Goal: Understand process/instructions: Learn how to perform a task or action

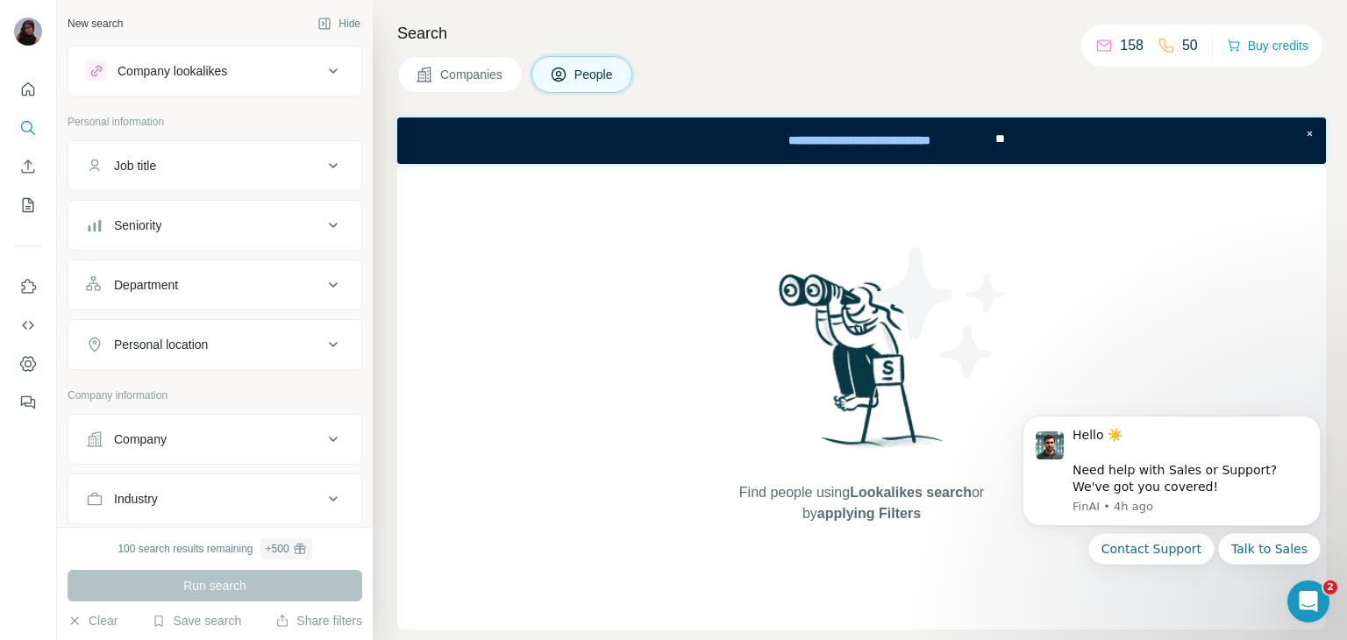
click at [758, 47] on div "Search Companies People Find people using Lookalikes search or by applying Filt…" at bounding box center [860, 320] width 975 height 640
click at [1255, 558] on button "Talk to Sales" at bounding box center [1270, 549] width 103 height 32
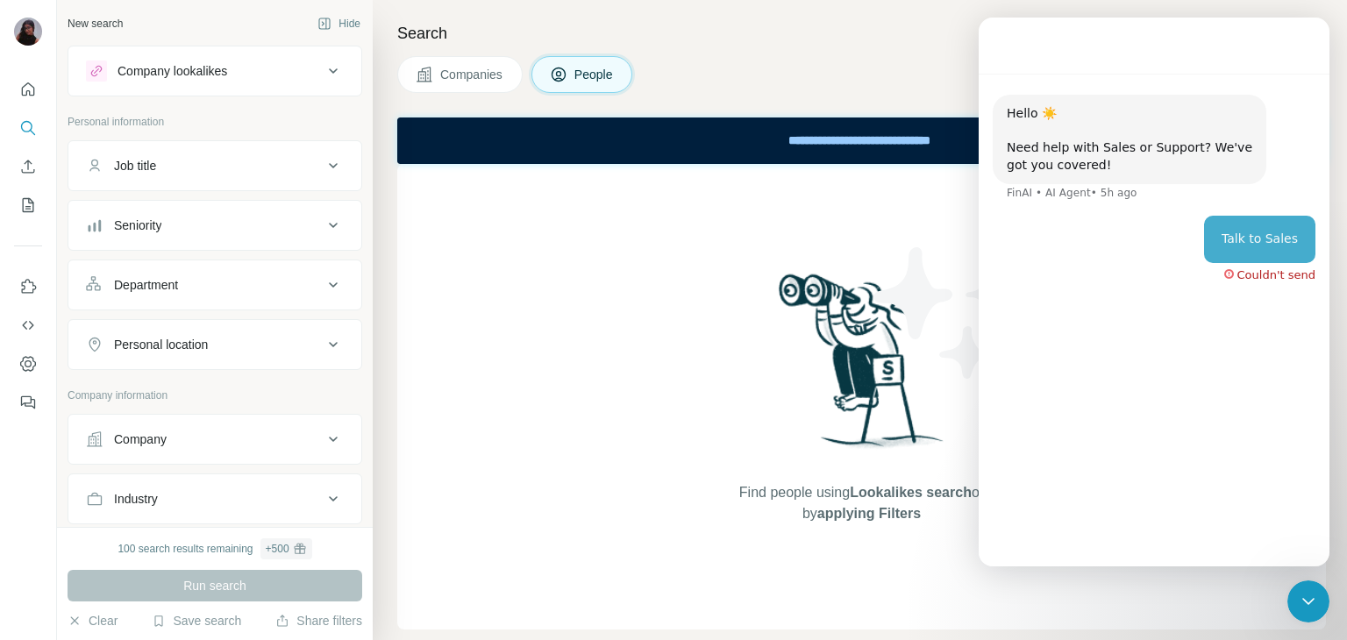
click at [1261, 280] on div "Couldn't send" at bounding box center [1277, 274] width 78 height 11
click at [1242, 442] on div "Hello ☀️ ​ Need help with Sales or Support? We've got you covered! [GEOGRAPHIC_…" at bounding box center [1154, 313] width 351 height 478
drag, startPoint x: 919, startPoint y: 58, endPoint x: 926, endPoint y: 68, distance: 12.7
click at [926, 68] on div "Companies People" at bounding box center [861, 74] width 929 height 37
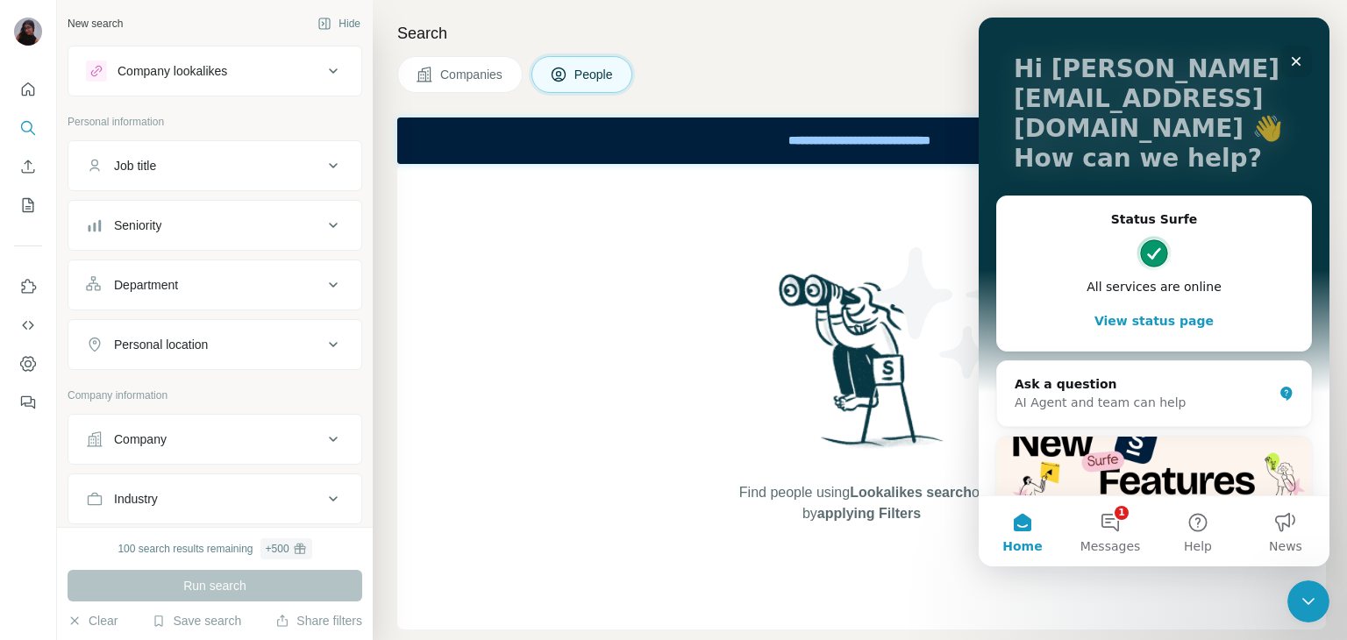
scroll to position [175, 0]
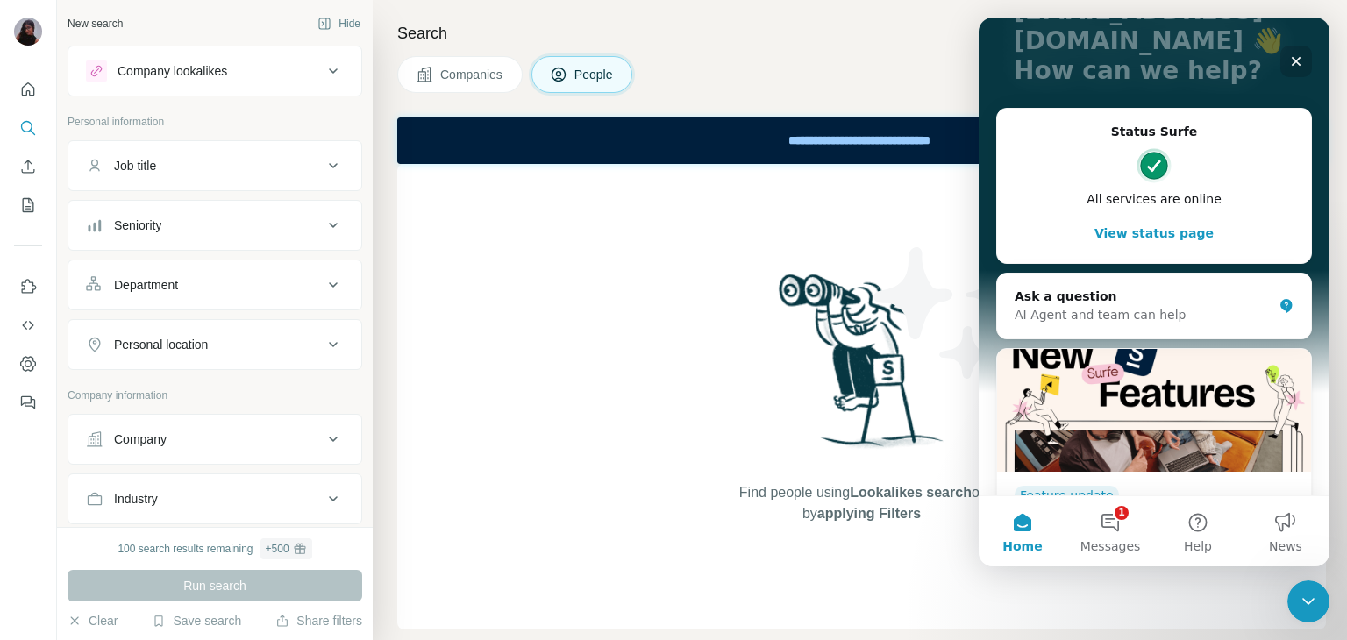
click at [1297, 54] on icon "Close" at bounding box center [1297, 61] width 14 height 14
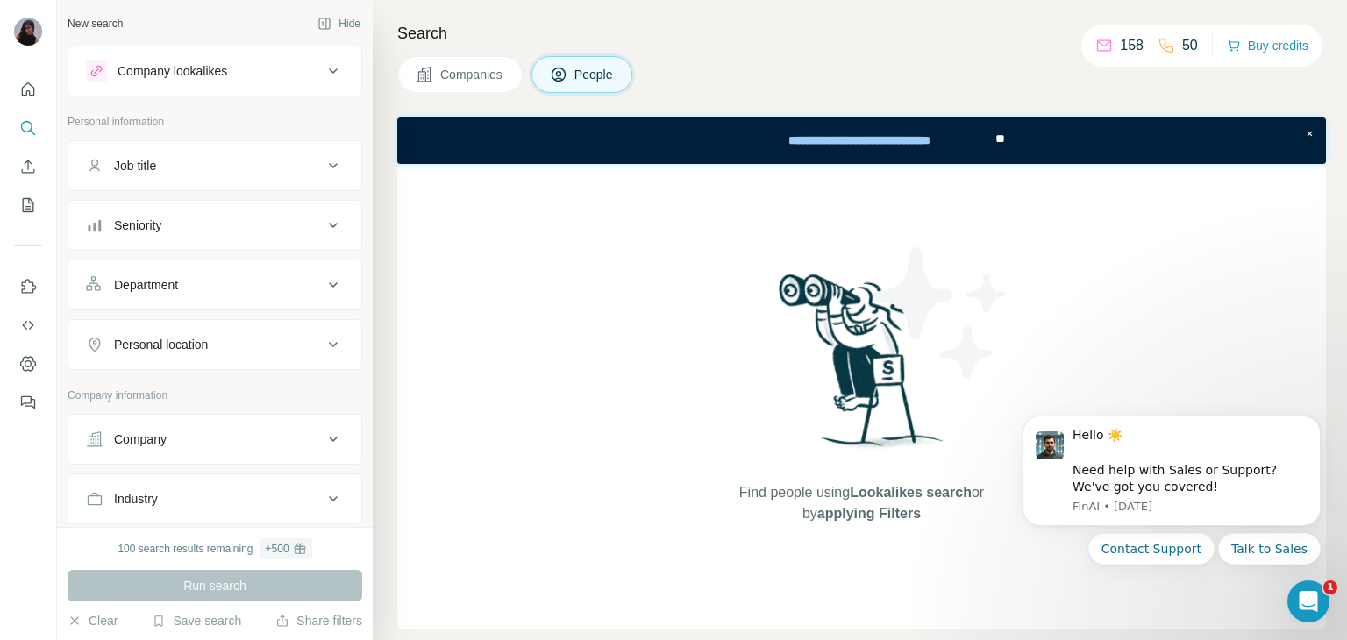
scroll to position [0, 0]
click at [25, 99] on button "Quick start" at bounding box center [28, 90] width 28 height 32
click at [20, 83] on icon "Quick start" at bounding box center [28, 90] width 18 height 18
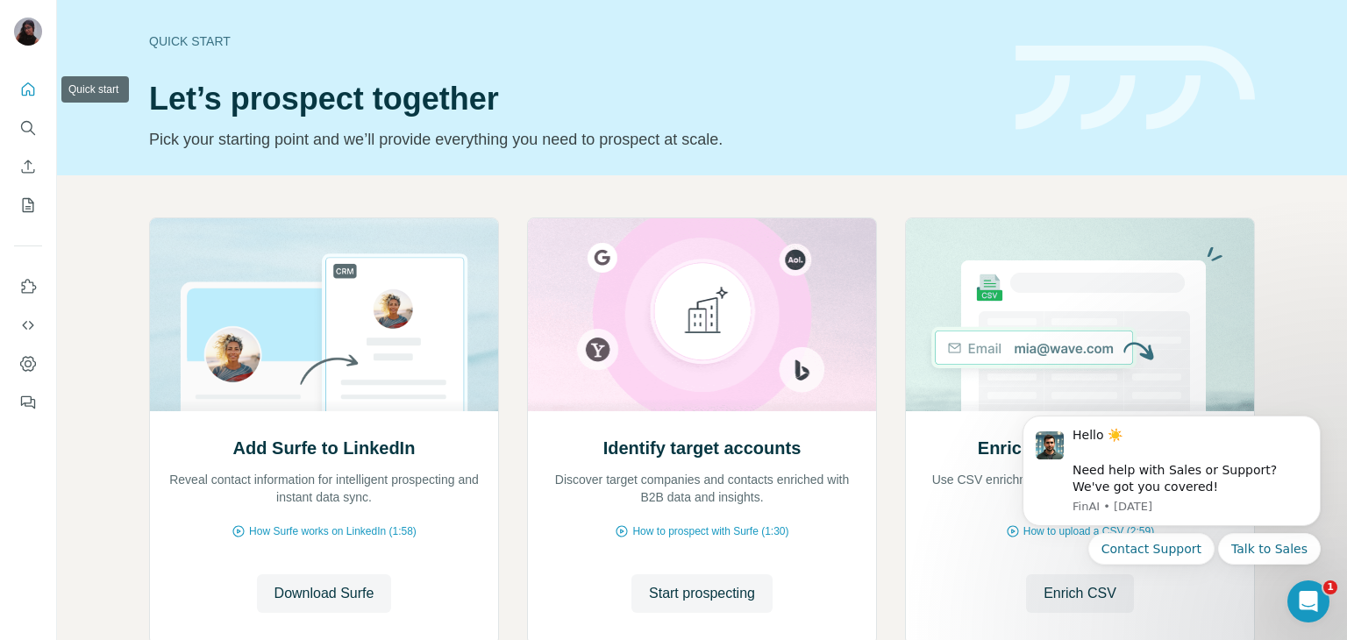
click at [25, 92] on icon "Quick start" at bounding box center [28, 90] width 18 height 18
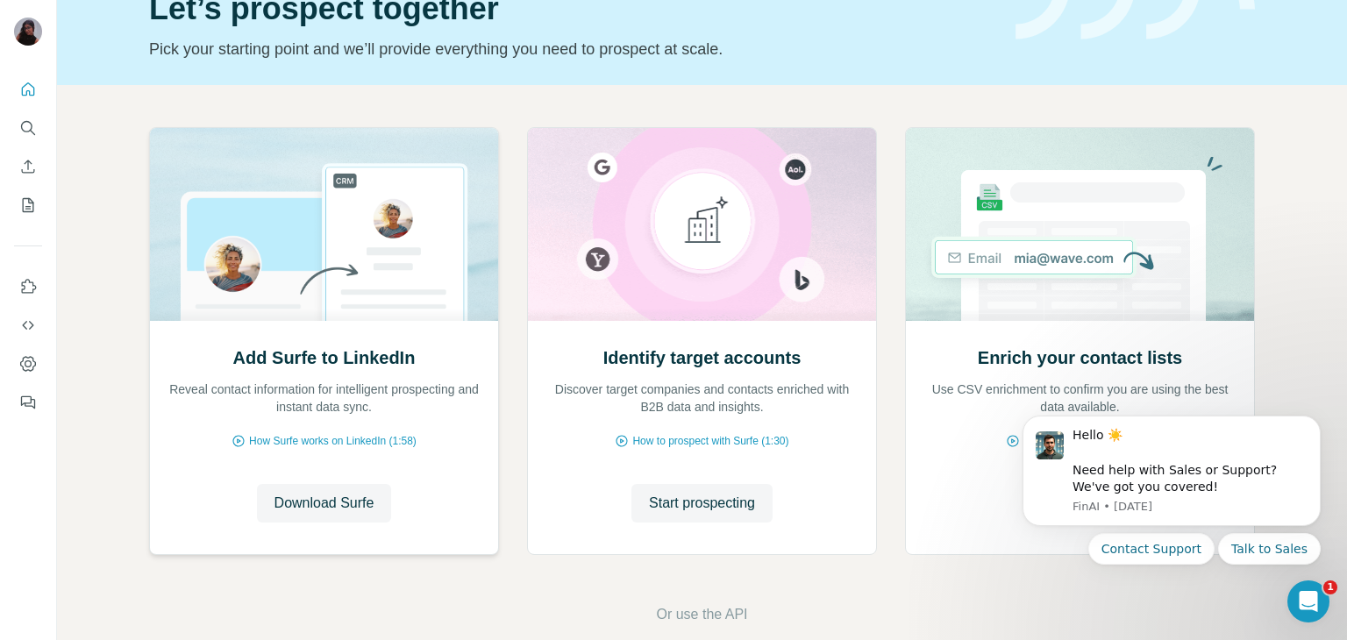
scroll to position [118, 0]
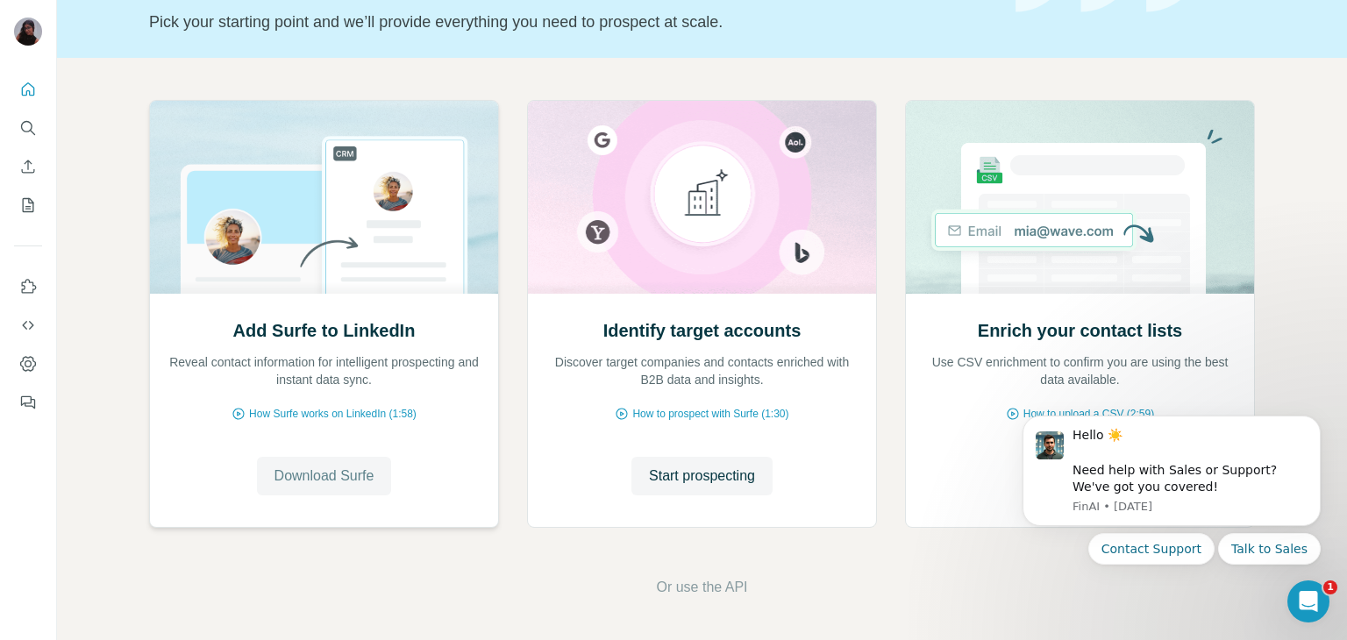
click at [323, 481] on span "Download Surfe" at bounding box center [325, 476] width 100 height 21
